Goal: Use online tool/utility: Utilize a website feature to perform a specific function

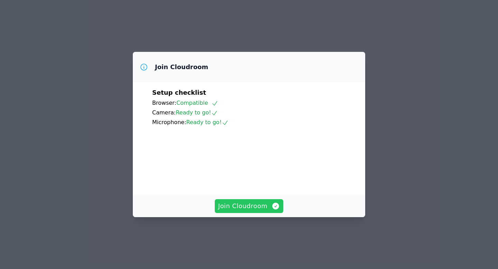
click at [235, 211] on span "Join Cloudroom" at bounding box center [249, 206] width 62 height 10
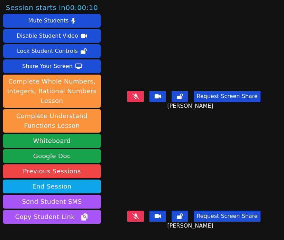
scroll to position [43, 0]
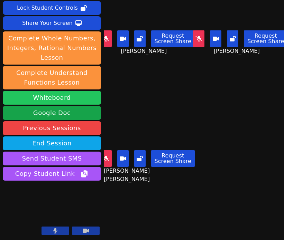
click at [80, 101] on button "Whiteboard" at bounding box center [52, 98] width 98 height 14
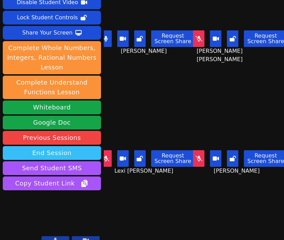
click at [63, 146] on button "End Session" at bounding box center [52, 153] width 98 height 14
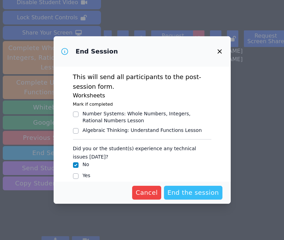
click at [179, 192] on span "End the session" at bounding box center [193, 193] width 52 height 10
